Goal: Find specific page/section: Find specific page/section

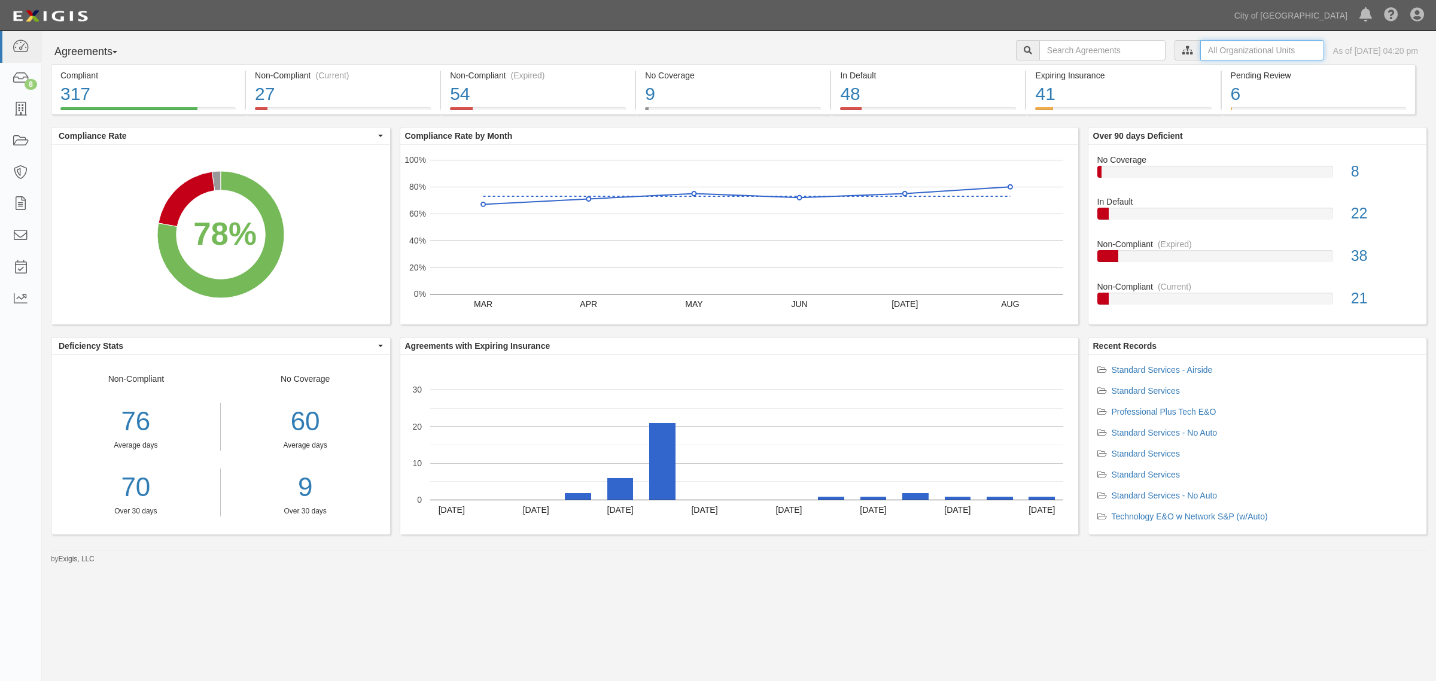
click at [1210, 45] on input "text" at bounding box center [1262, 50] width 124 height 20
click at [1059, 73] on icon at bounding box center [1062, 71] width 8 height 5
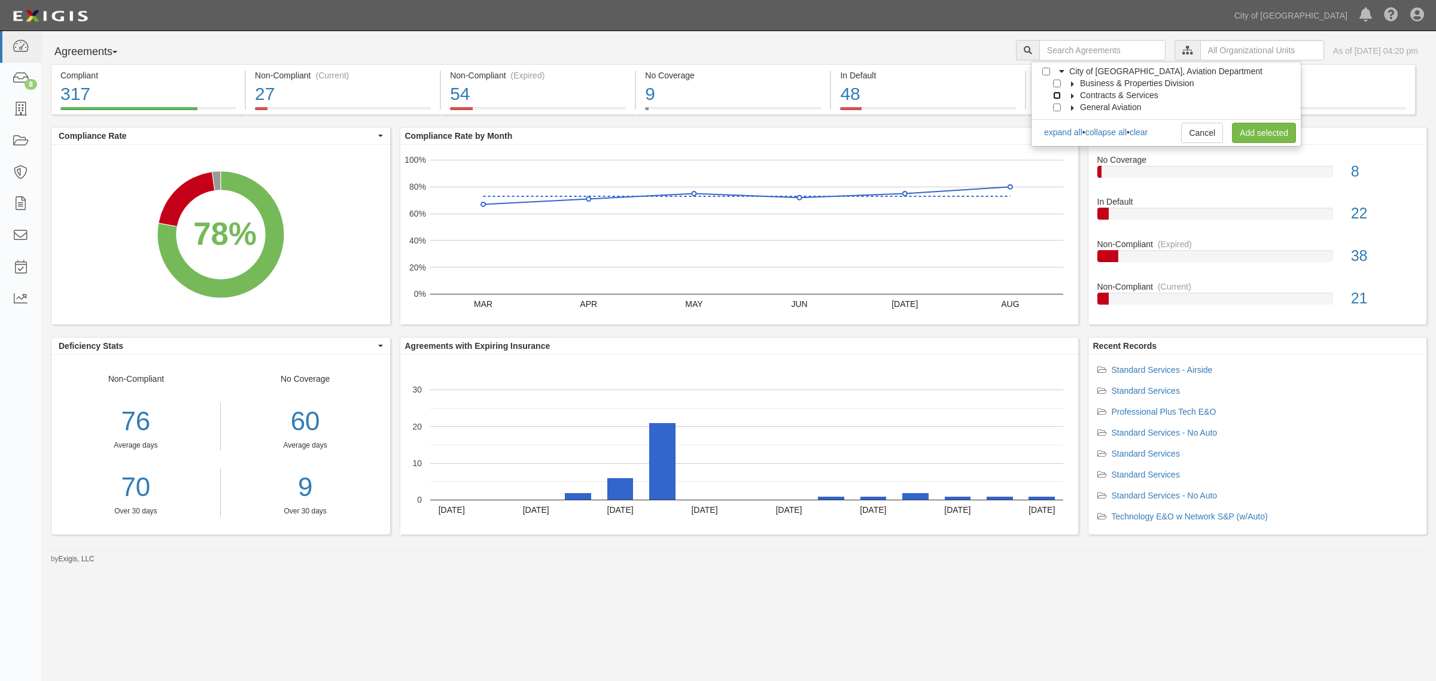
click at [1058, 94] on input "Contracts & Services" at bounding box center [1057, 96] width 8 height 8
checkbox input "true"
click at [1244, 135] on link "Add selected" at bounding box center [1264, 133] width 64 height 20
